Goal: Task Accomplishment & Management: Use online tool/utility

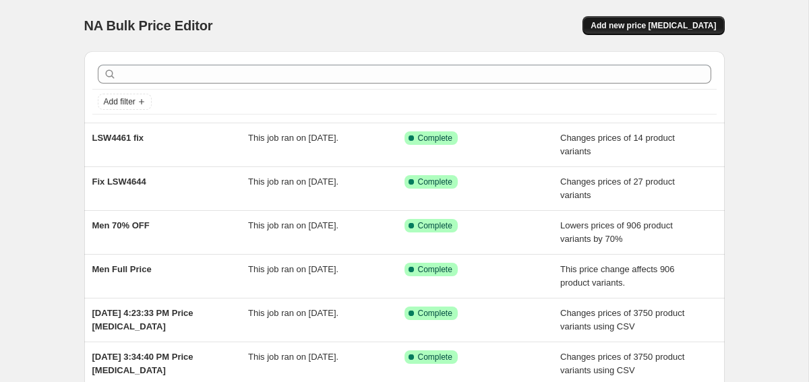
click at [676, 22] on span "Add new price [MEDICAL_DATA]" at bounding box center [653, 25] width 125 height 11
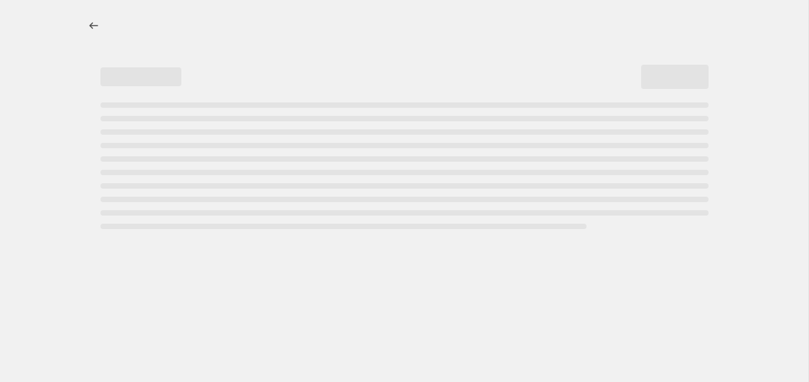
select select "percentage"
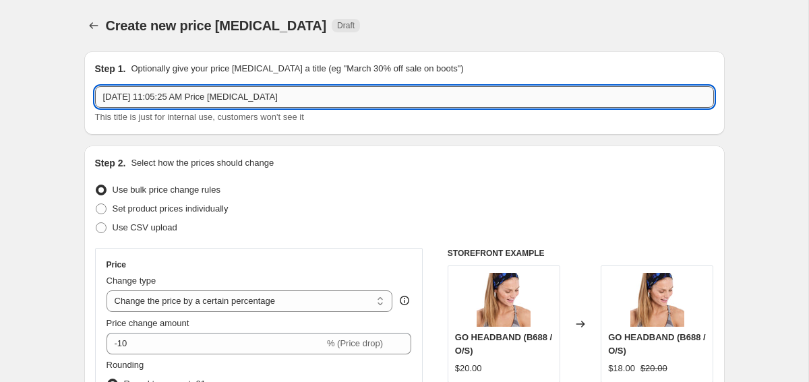
click at [169, 96] on input "[DATE] 11:05:25 AM Price [MEDICAL_DATA]" at bounding box center [404, 97] width 619 height 22
paste input "SL0088 and LSW4379 fixe"
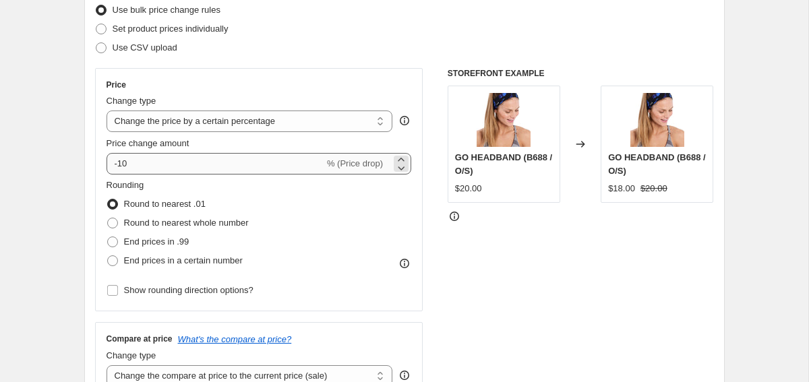
scroll to position [183, 0]
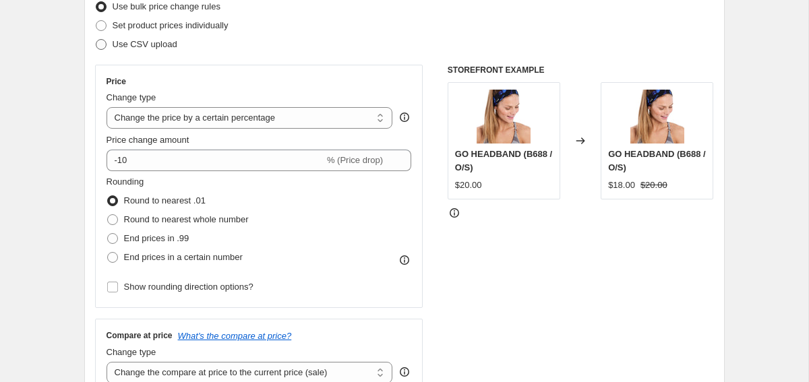
type input "SSL0088 and LSW4379 fix"
click at [173, 43] on span "Use CSV upload" at bounding box center [145, 44] width 65 height 10
click at [96, 40] on input "Use CSV upload" at bounding box center [96, 39] width 1 height 1
radio input "true"
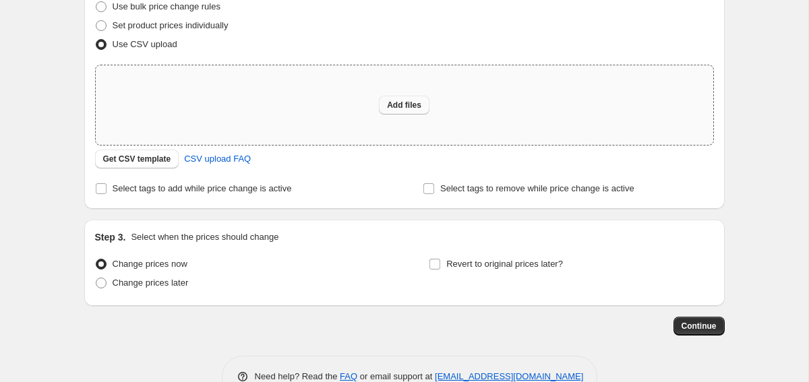
click at [405, 102] on span "Add files" at bounding box center [404, 105] width 34 height 11
type input "C:\fakepath\SSL0088 and LSW4379 fix.csv"
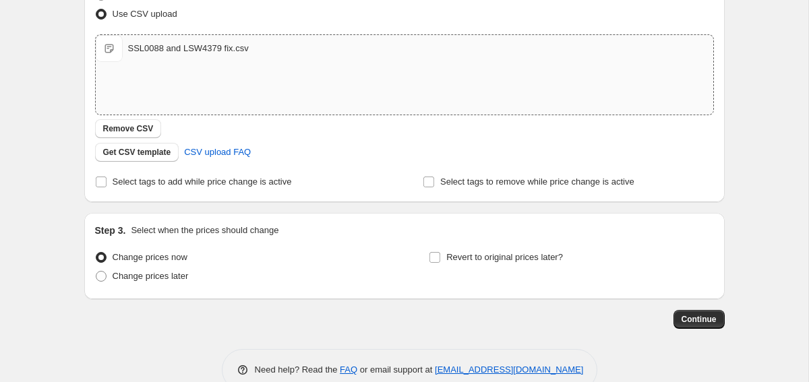
scroll to position [225, 0]
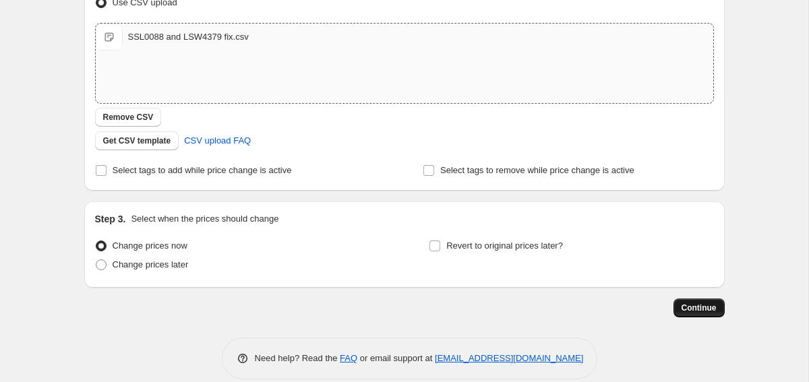
click at [689, 305] on span "Continue" at bounding box center [699, 308] width 35 height 11
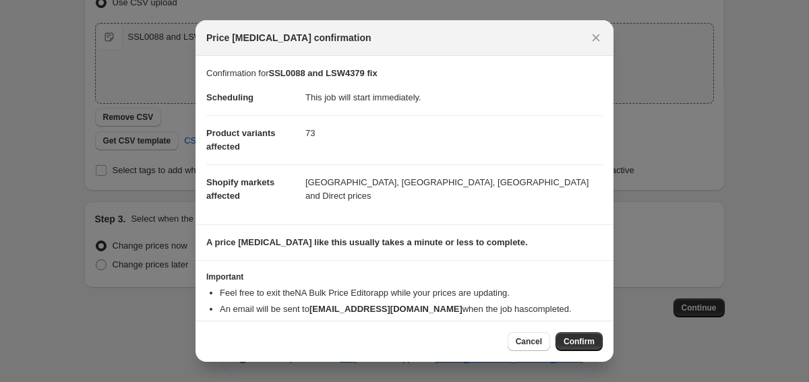
scroll to position [25, 0]
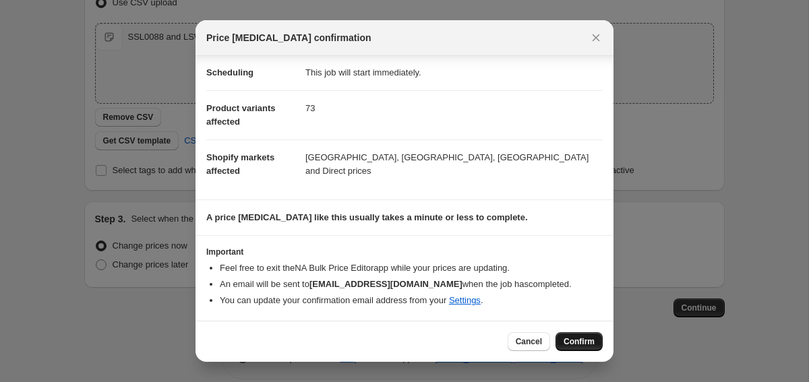
click at [587, 344] on span "Confirm" at bounding box center [579, 341] width 31 height 11
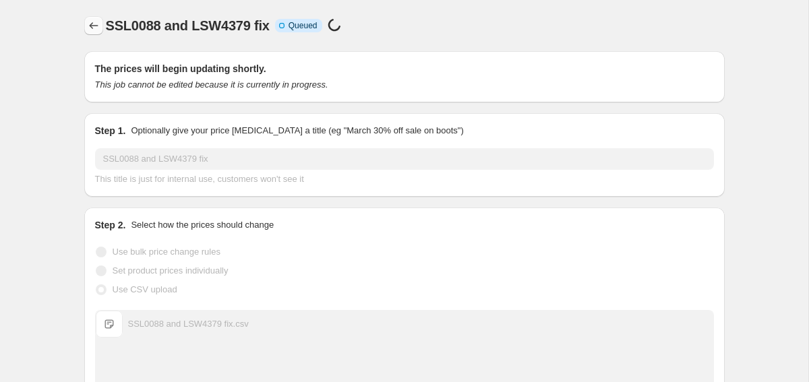
click at [93, 26] on icon "Price change jobs" at bounding box center [93, 25] width 13 height 13
